Goal: Information Seeking & Learning: Learn about a topic

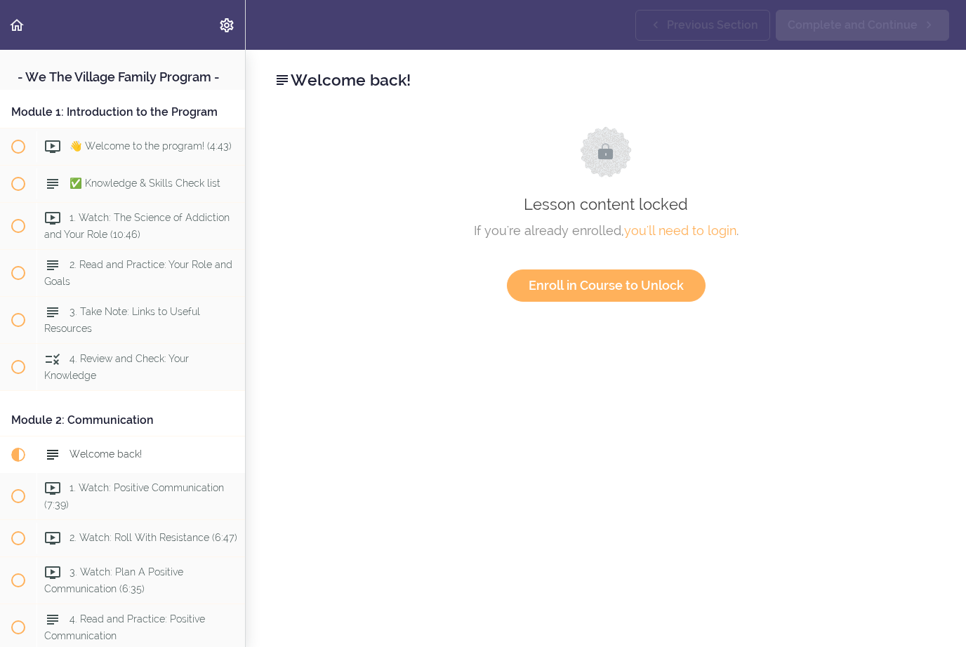
scroll to position [360, 0]
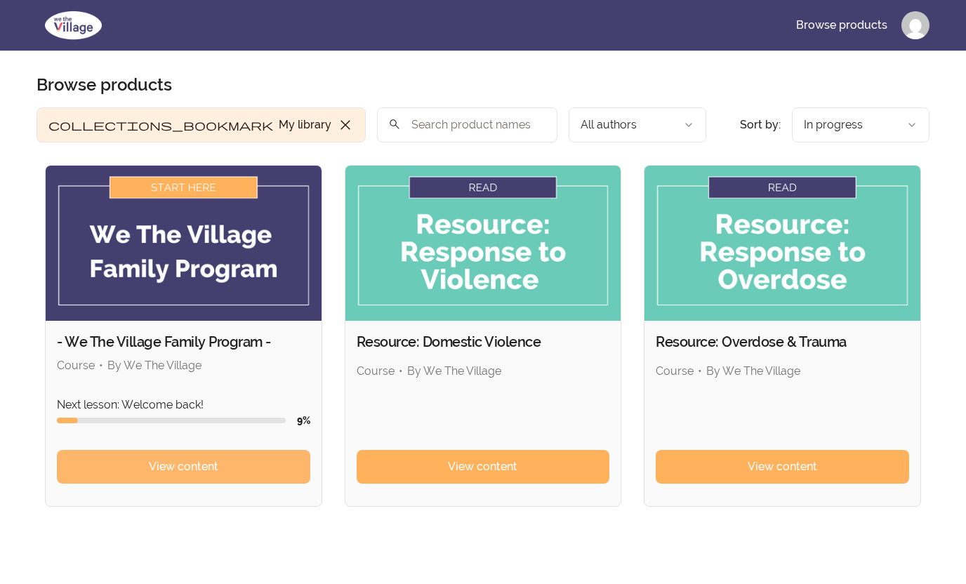
click at [189, 459] on span "View content" at bounding box center [183, 466] width 69 height 17
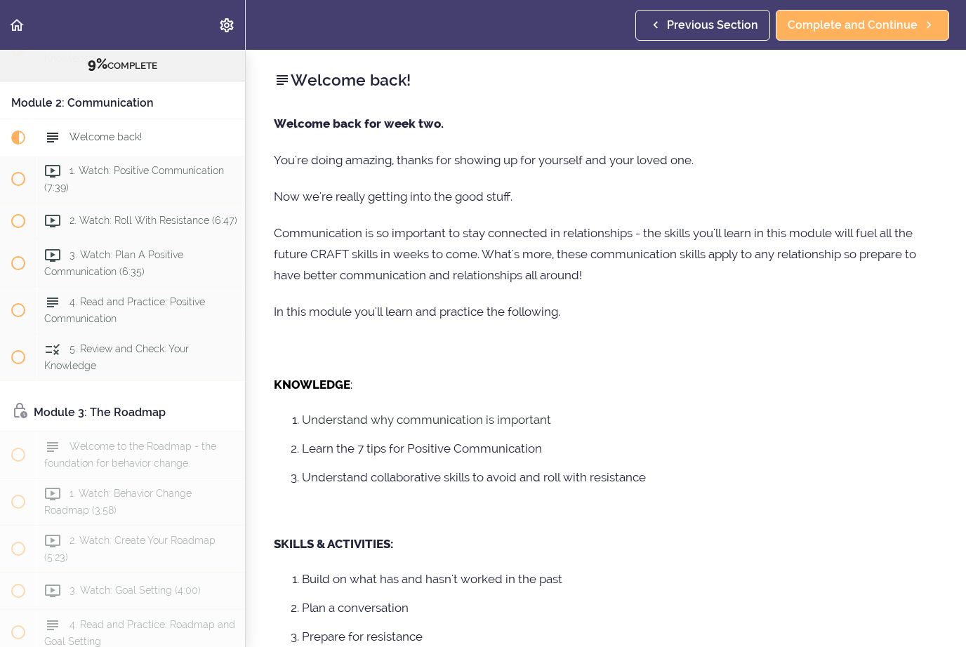
scroll to position [400, 0]
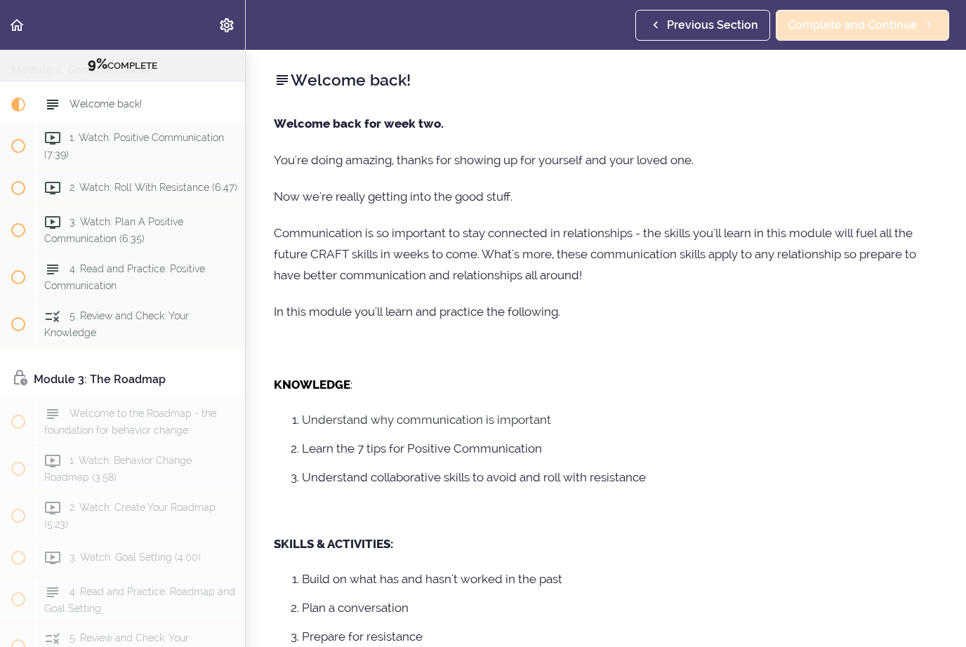
click at [862, 23] on span "Complete and Continue" at bounding box center [852, 25] width 130 height 17
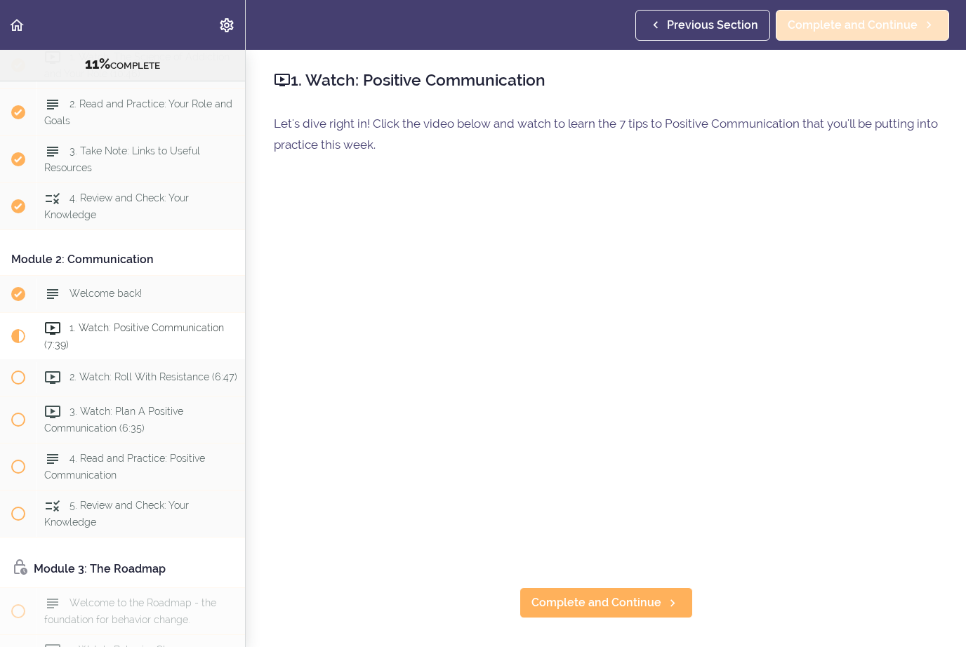
scroll to position [211, 0]
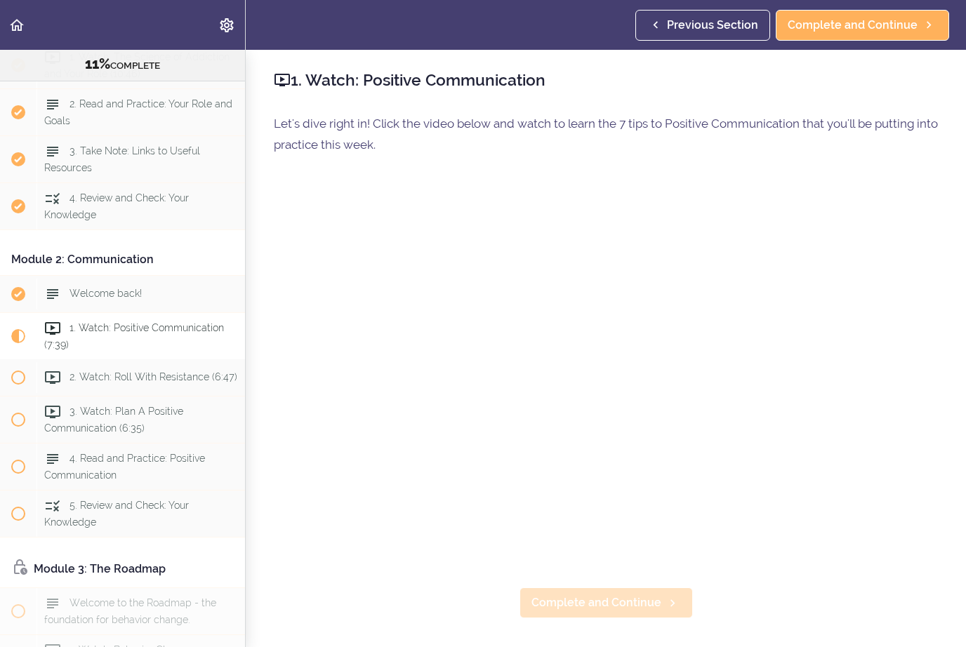
click at [587, 601] on span "Complete and Continue" at bounding box center [596, 602] width 130 height 17
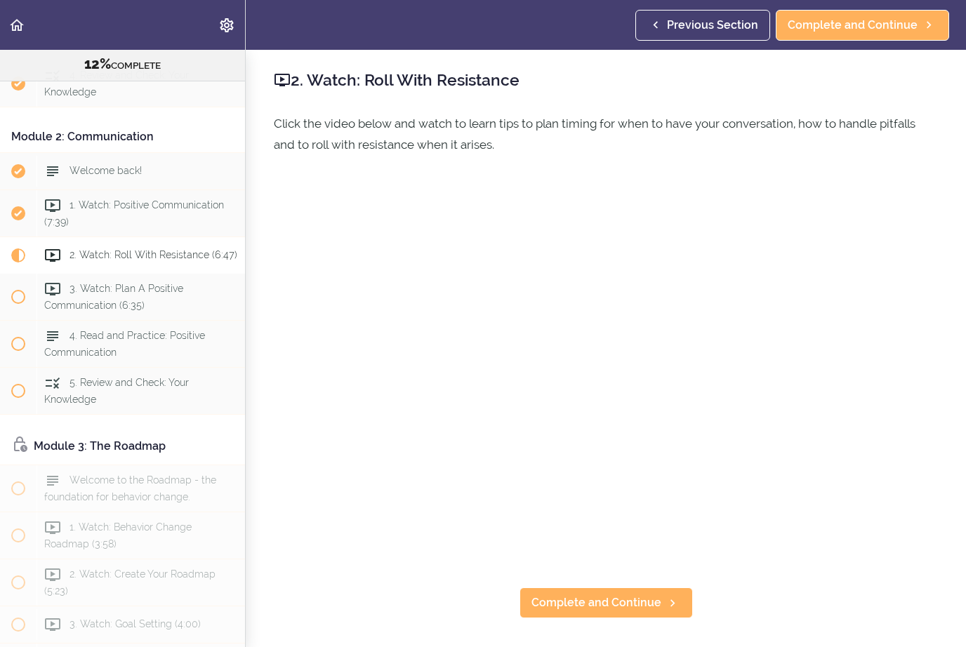
scroll to position [467, 0]
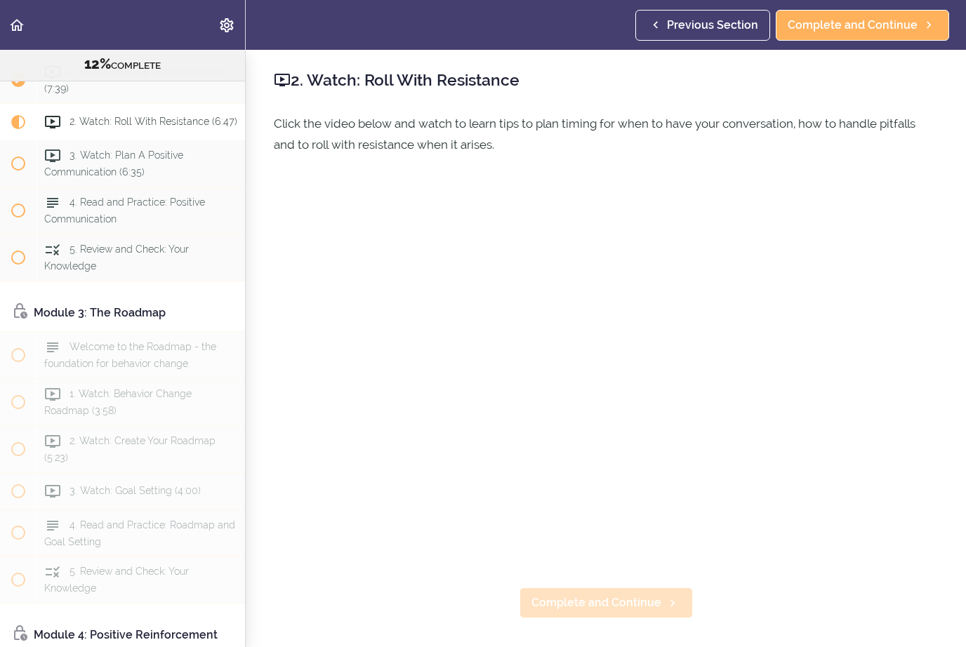
click at [626, 600] on span "Complete and Continue" at bounding box center [596, 602] width 130 height 17
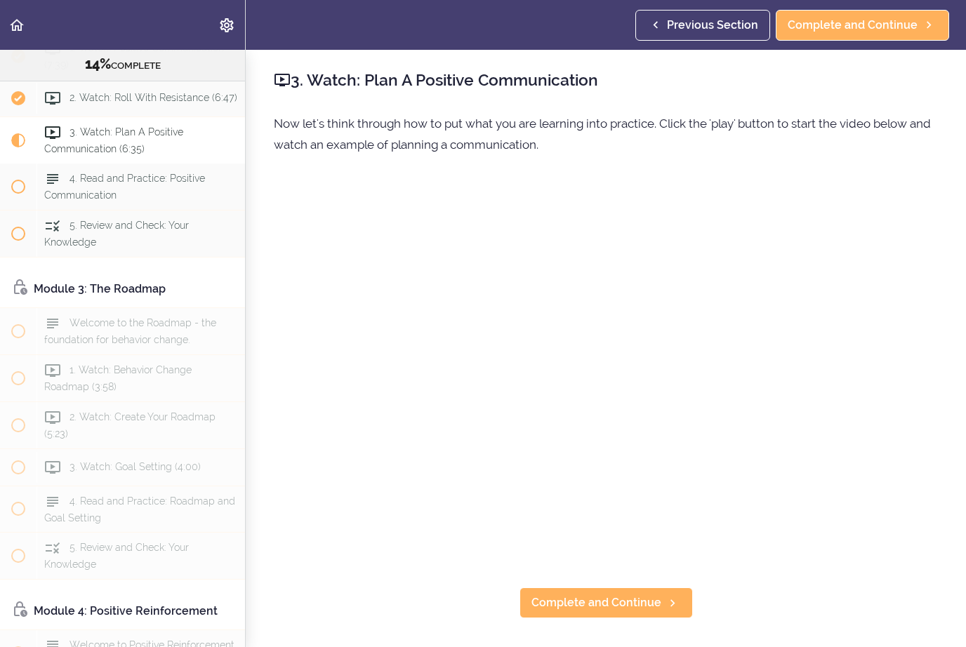
scroll to position [504, 0]
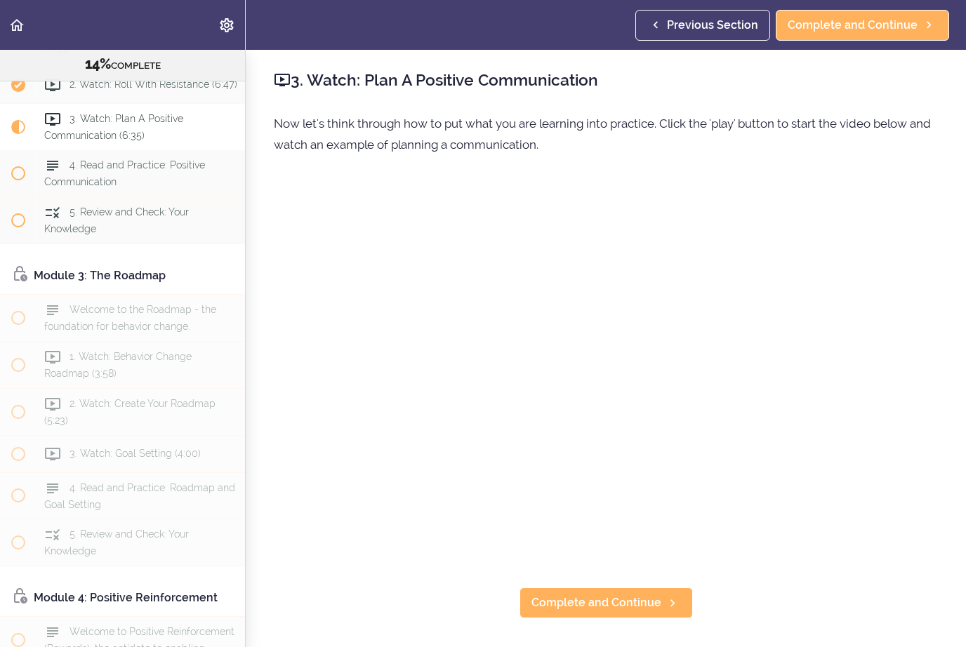
click at [533, 627] on div "3. Watch: Plan A Positive Communication Now let's think through how to put what…" at bounding box center [606, 348] width 720 height 597
